Goal: Task Accomplishment & Management: Use online tool/utility

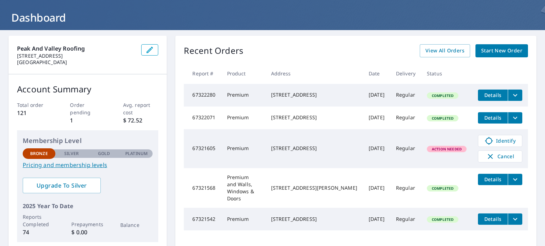
scroll to position [71, 0]
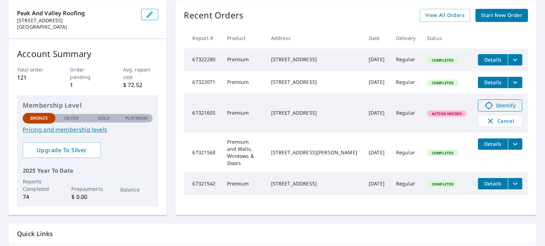
click at [491, 110] on span "Identify" at bounding box center [499, 105] width 35 height 9
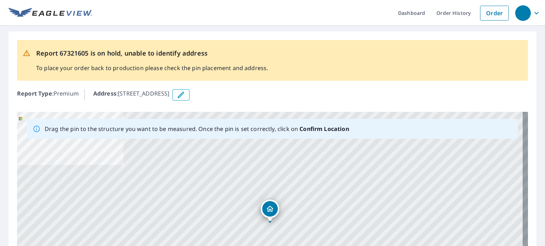
click at [184, 93] on icon "button" at bounding box center [181, 95] width 6 height 6
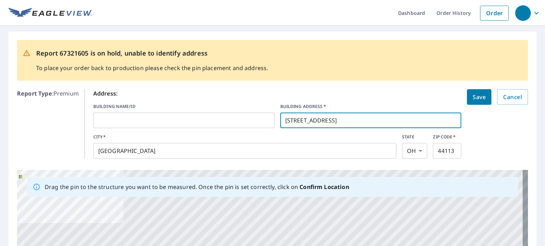
click at [292, 119] on input "[STREET_ADDRESS]" at bounding box center [370, 121] width 181 height 20
type input "[STREET_ADDRESS]"
click at [477, 96] on span "Save" at bounding box center [478, 97] width 13 height 10
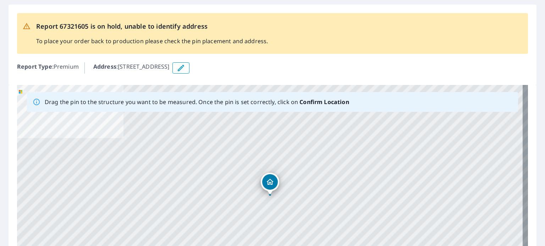
scroll to position [35, 0]
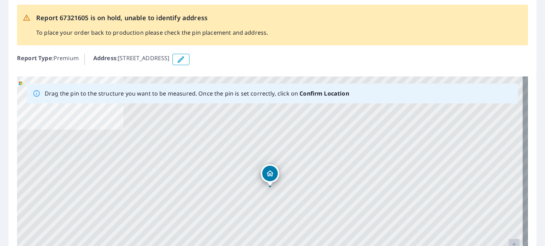
click at [270, 186] on div "Dropped pin, building 1, Residential property, 4220 Bridge Ave Cleveland, OH 44…" at bounding box center [269, 182] width 9 height 7
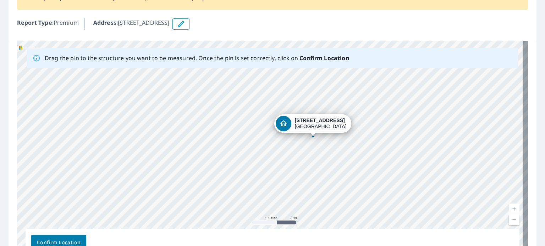
click at [417, 104] on div "[STREET_ADDRESS]" at bounding box center [272, 152] width 511 height 222
click at [417, 100] on div "[STREET_ADDRESS]" at bounding box center [272, 152] width 511 height 222
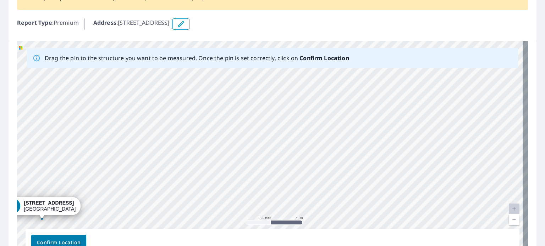
click at [463, 99] on div "[STREET_ADDRESS]" at bounding box center [272, 152] width 511 height 222
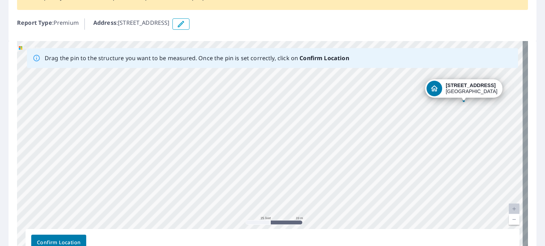
drag, startPoint x: 26, startPoint y: 205, endPoint x: 448, endPoint y: 87, distance: 437.9
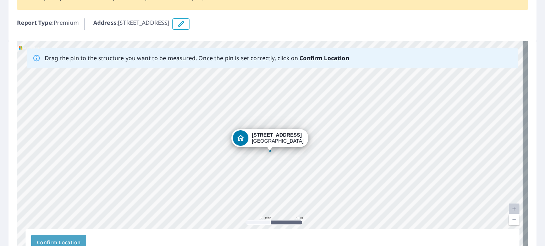
click at [66, 242] on span "Confirm Location" at bounding box center [59, 243] width 44 height 9
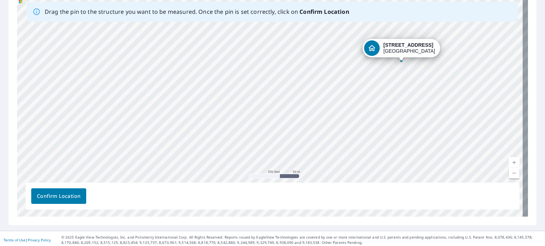
scroll to position [138, 0]
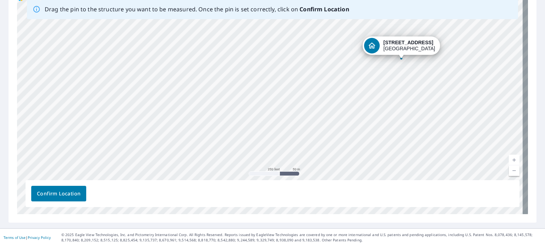
click at [535, 12] on div "Report 67321605 is on hold, unable to identify address To place your order back…" at bounding box center [272, 67] width 545 height 323
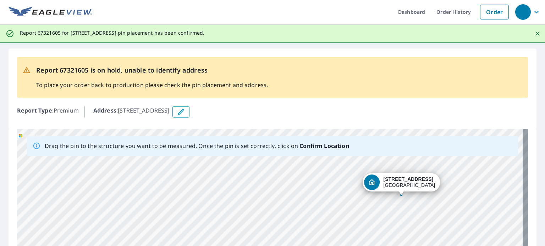
scroll to position [0, 0]
